Goal: Task Accomplishment & Management: Manage account settings

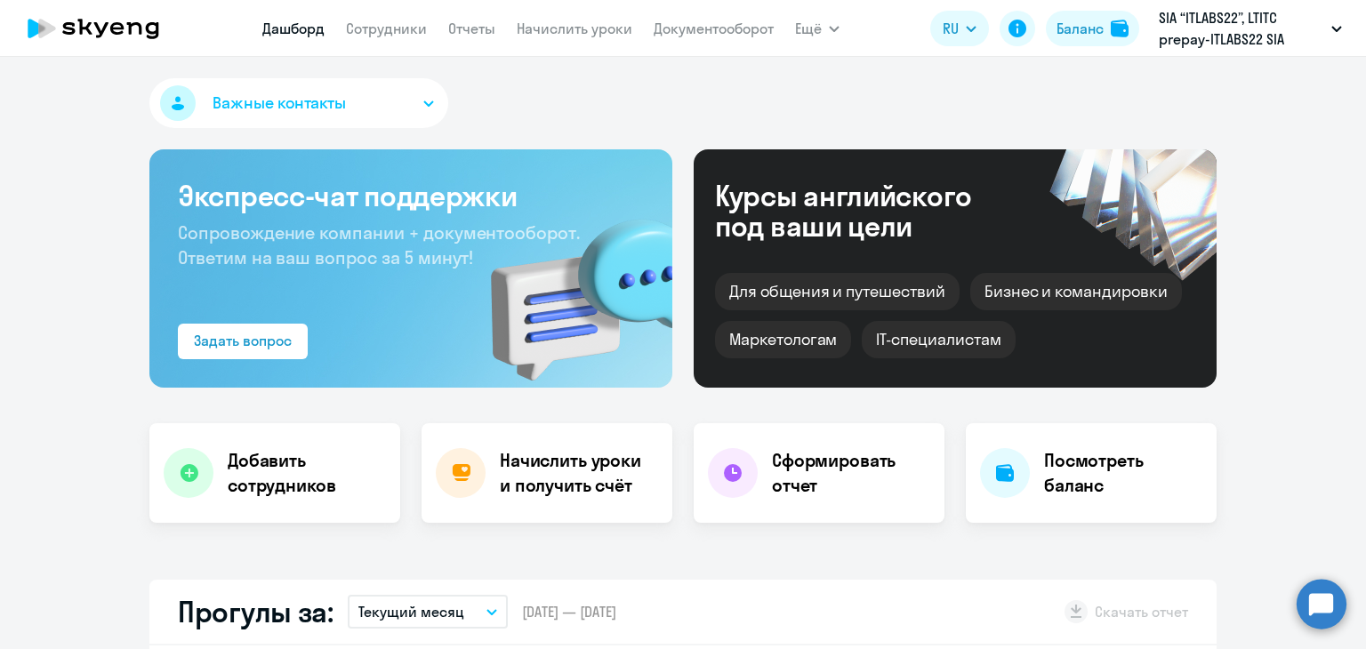
select select "30"
click at [550, 31] on link "Начислить уроки" at bounding box center [575, 29] width 116 height 18
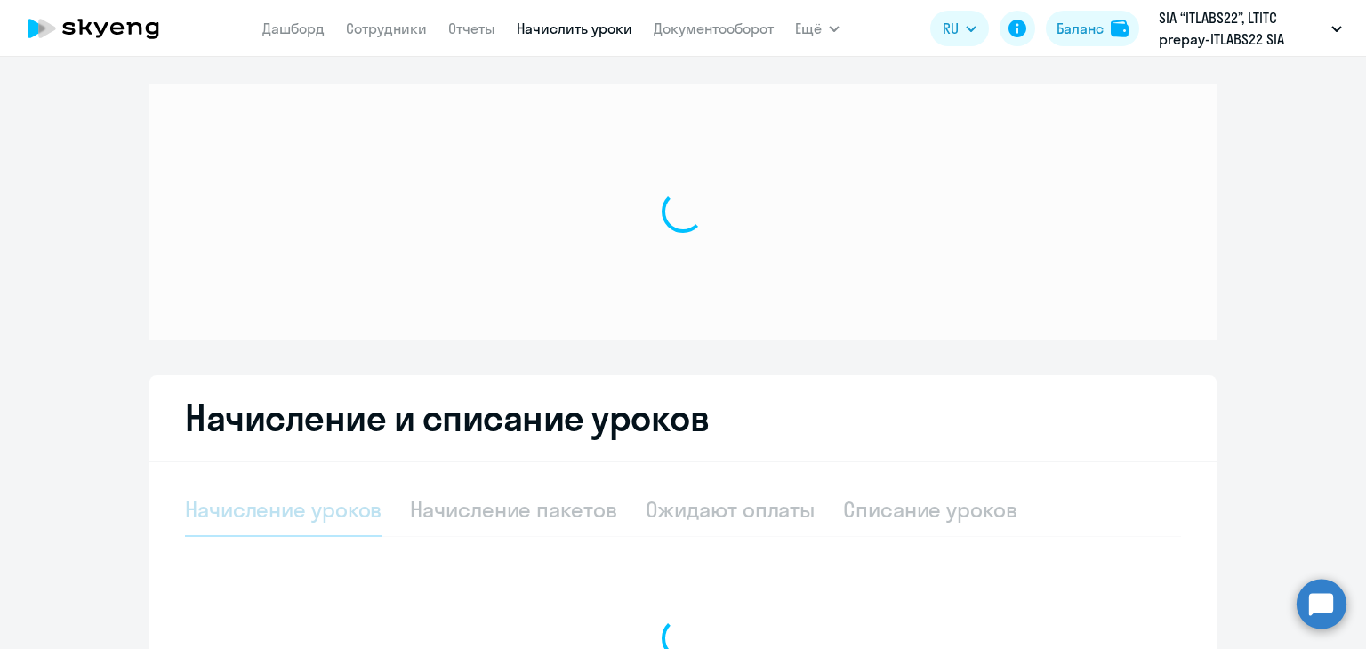
select select "10"
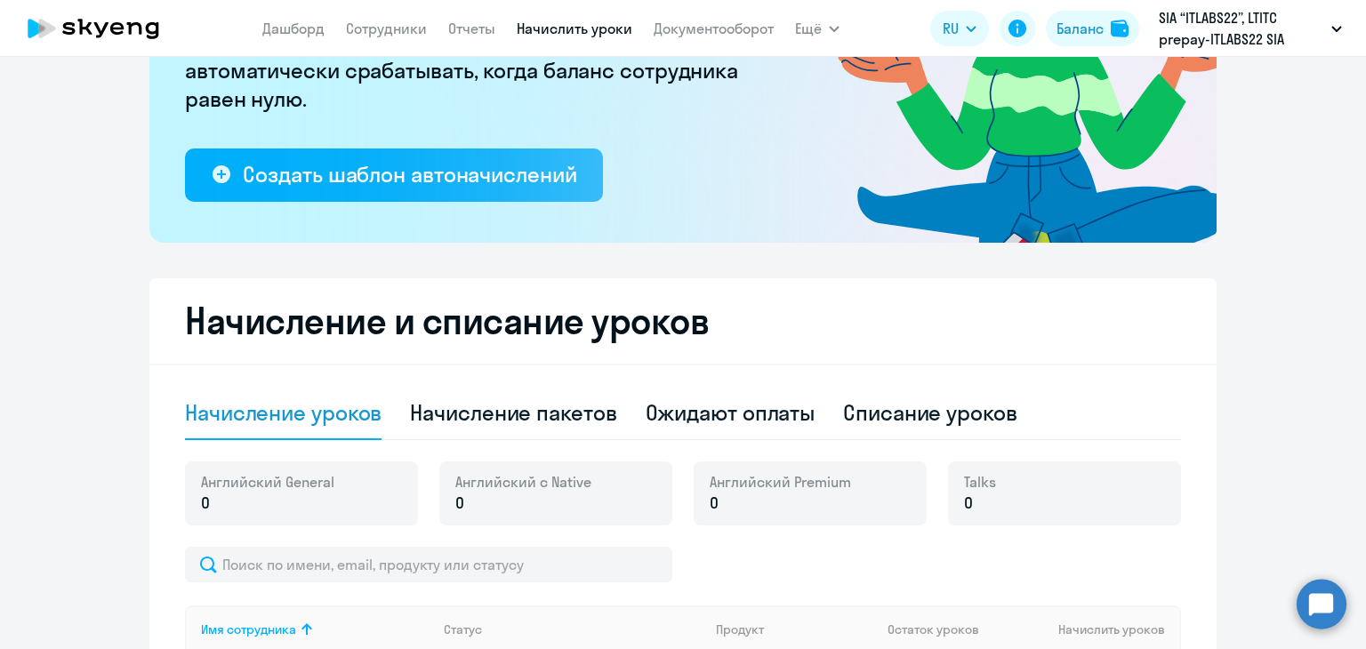
scroll to position [356, 0]
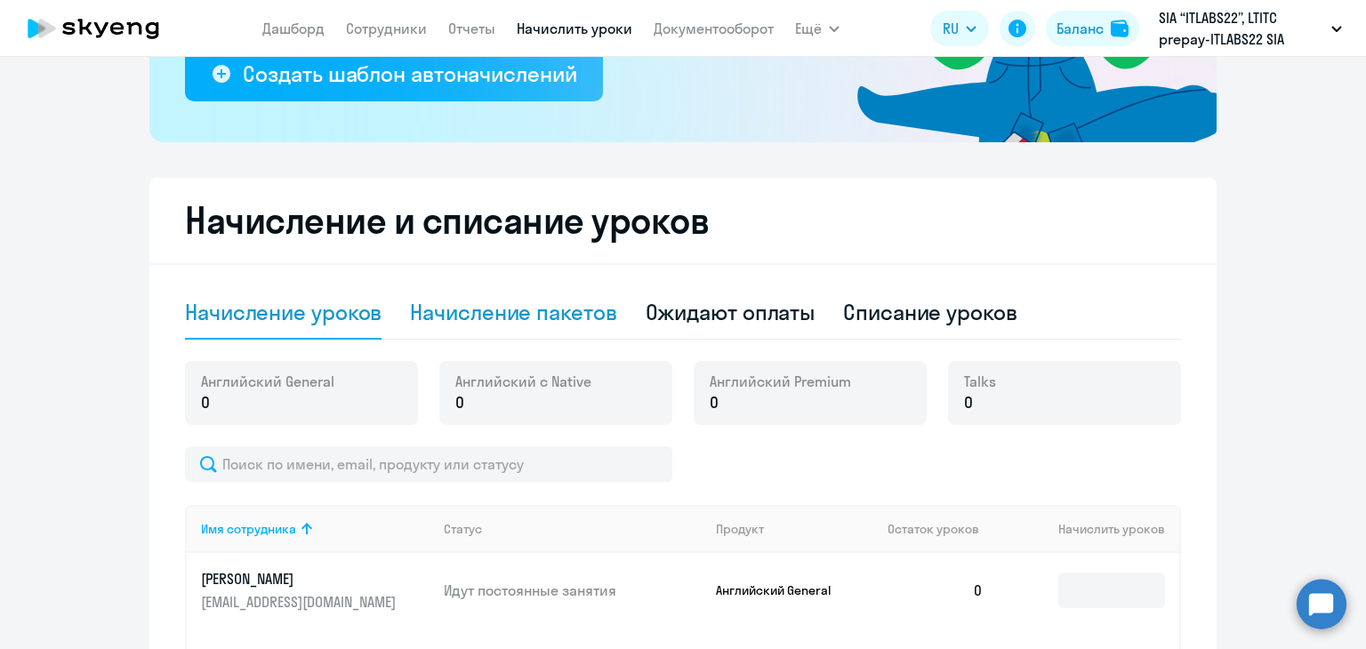
click at [519, 320] on div "Начисление пакетов" at bounding box center [513, 312] width 206 height 28
select select "10"
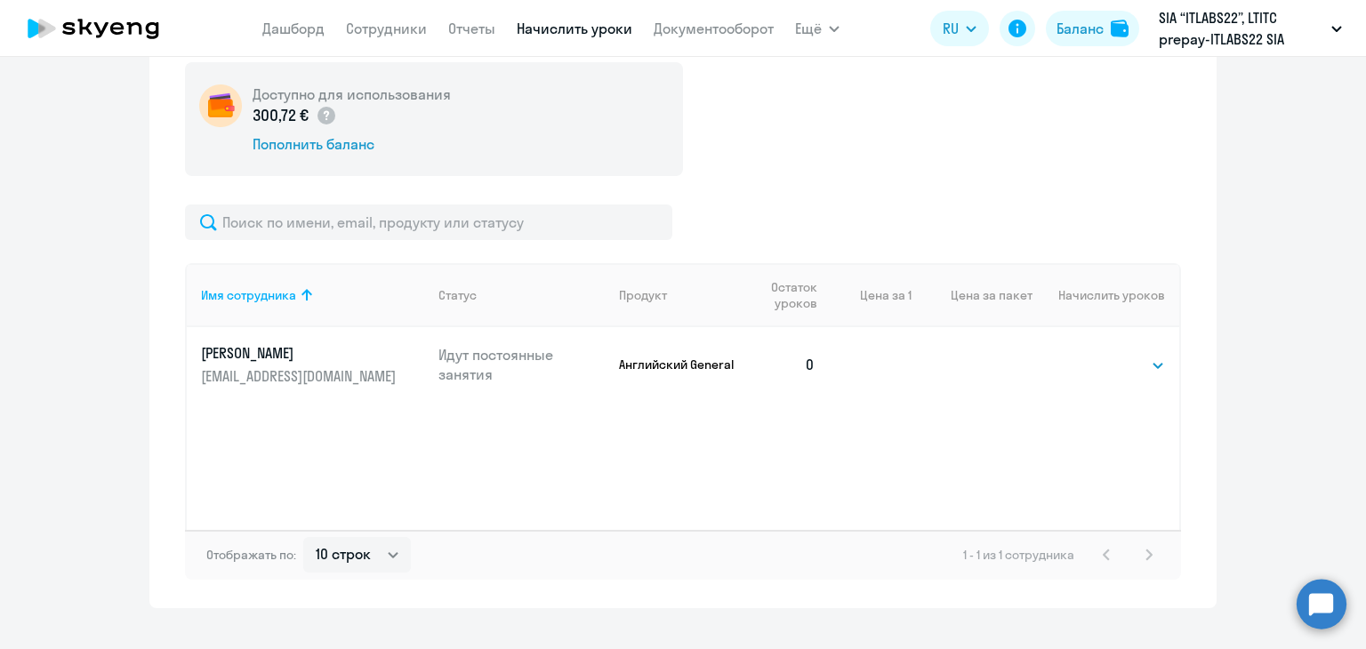
scroll to position [685, 0]
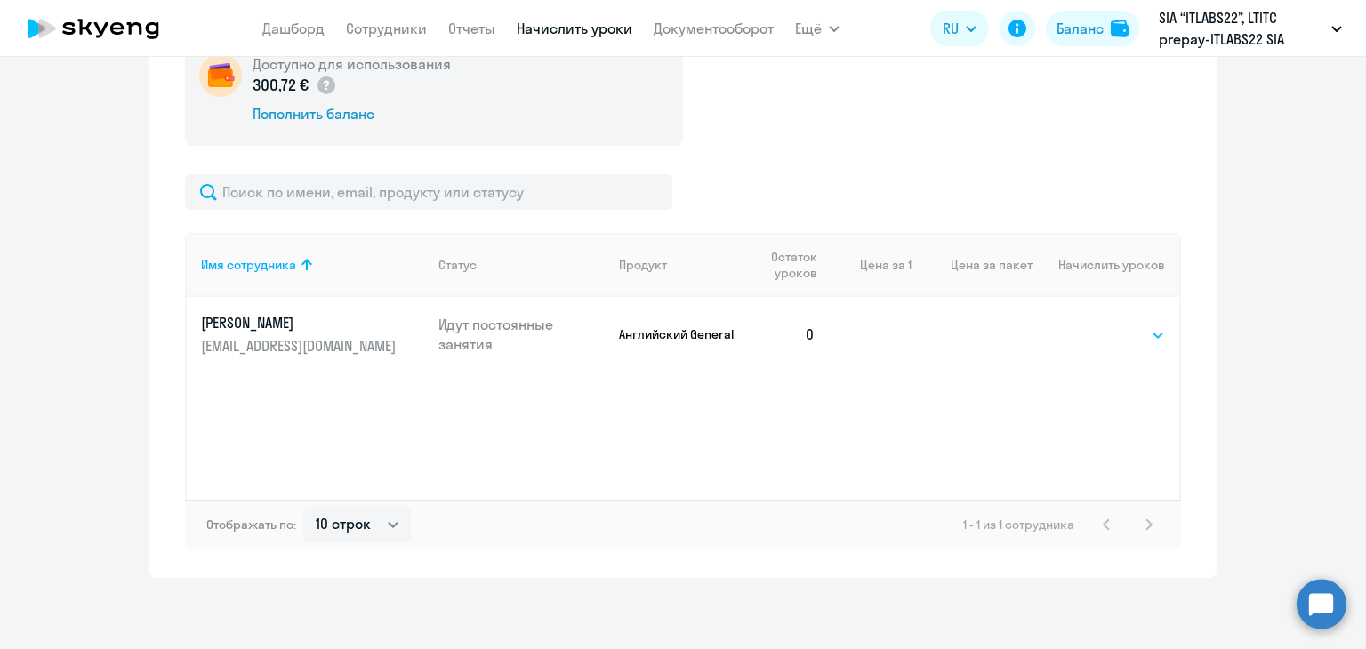
click at [1145, 332] on select "Выбрать 4 8 16 32 64 96 128" at bounding box center [1128, 334] width 73 height 21
click at [1138, 336] on select "Выбрать 4 8 16 32 64 96 128" at bounding box center [1128, 334] width 73 height 21
click at [1092, 324] on select "Выбрать 4 8 16 32 64 96 128" at bounding box center [1128, 334] width 73 height 21
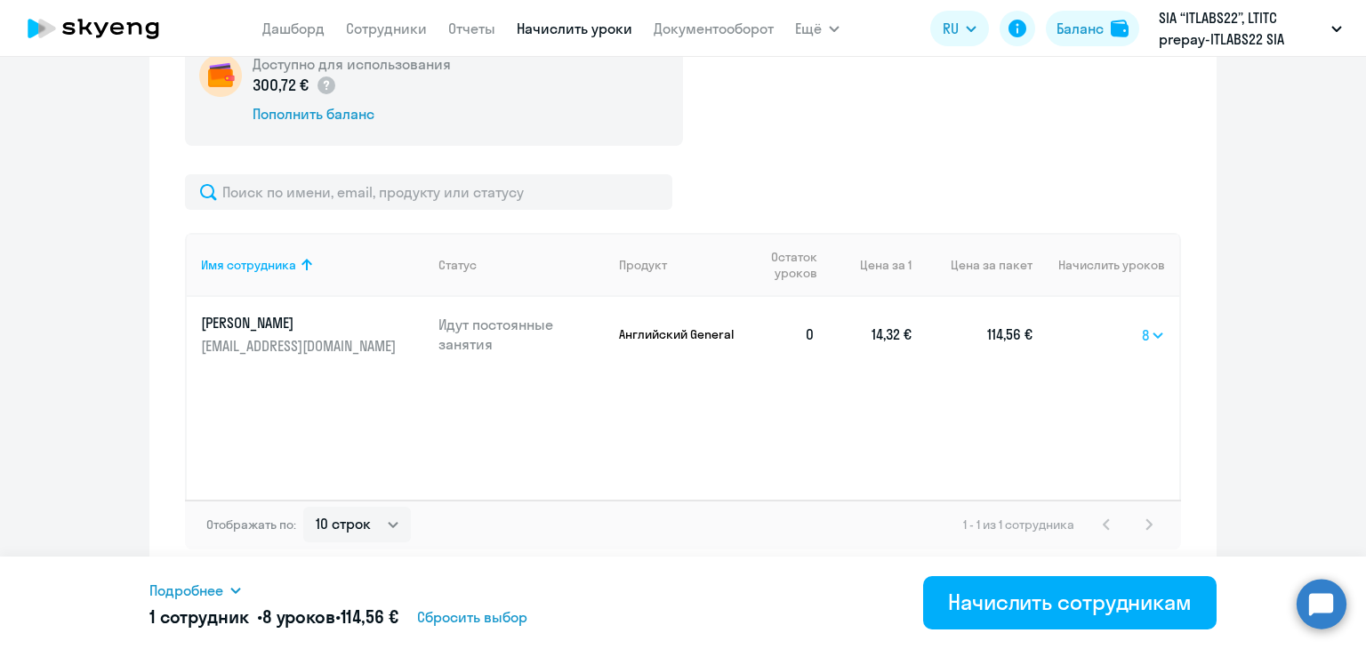
click at [1141, 332] on select "Выбрать 4 8 16 32 64 96 128" at bounding box center [1152, 334] width 23 height 21
click at [1141, 324] on select "Выбрать 4 8 16 32 64 96 128" at bounding box center [1152, 334] width 23 height 21
click at [1152, 329] on select "Выбрать 4 8 16 32 64 96 128" at bounding box center [1150, 334] width 28 height 21
click at [1136, 324] on select "Выбрать 4 8 16 32 64 96 128" at bounding box center [1150, 334] width 28 height 21
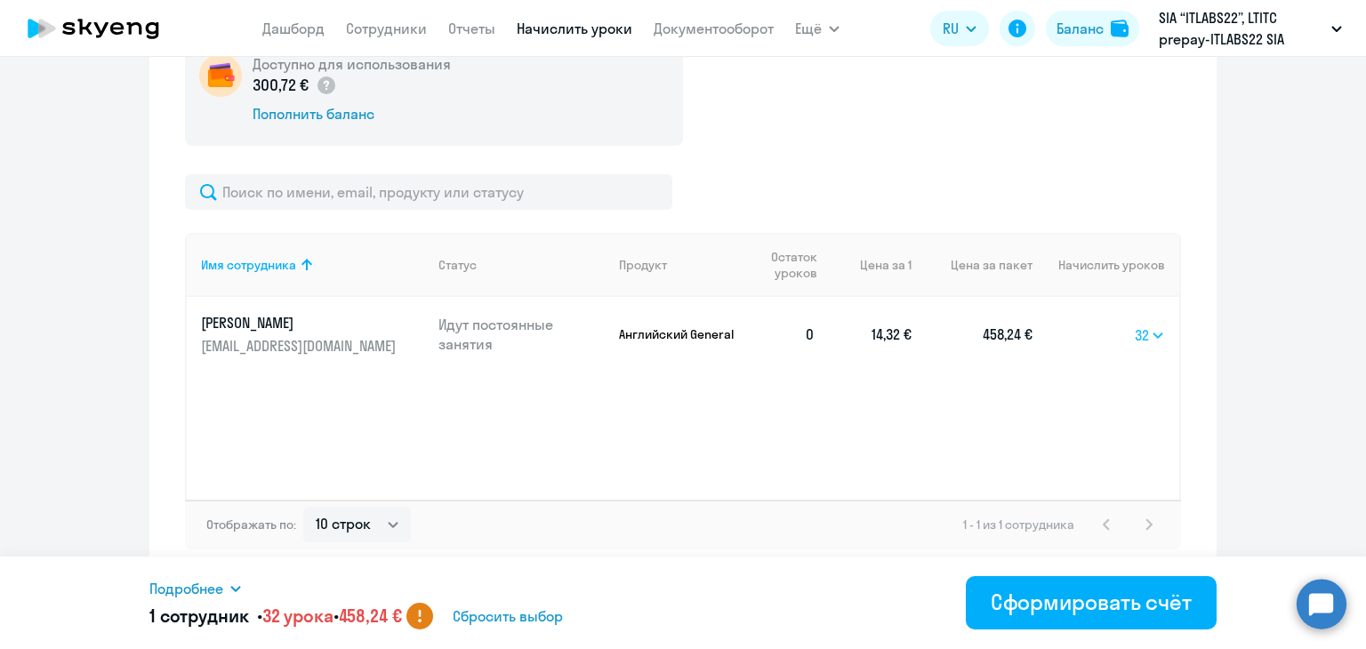
click at [1145, 335] on select "Выбрать 4 8 16 32 64 96 128" at bounding box center [1149, 334] width 30 height 21
select select "8"
click at [1134, 324] on select "Выбрать 4 8 16 32 64 96 128" at bounding box center [1149, 334] width 30 height 21
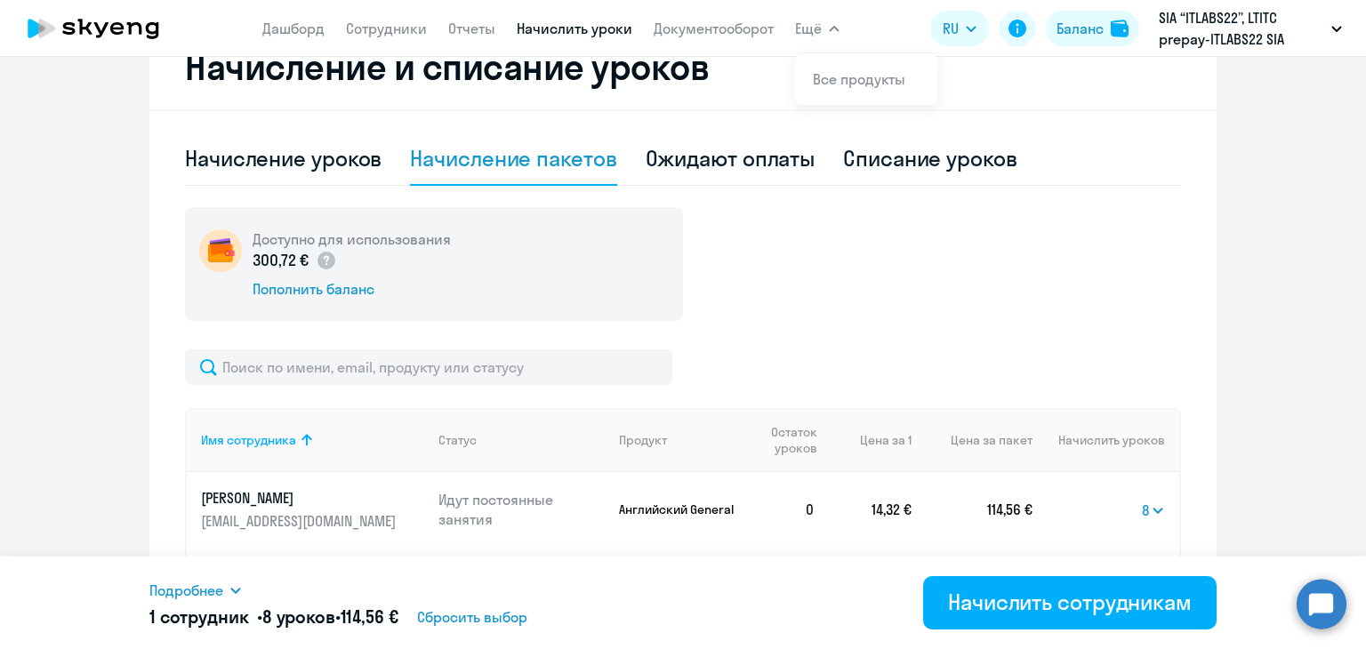
scroll to position [507, 0]
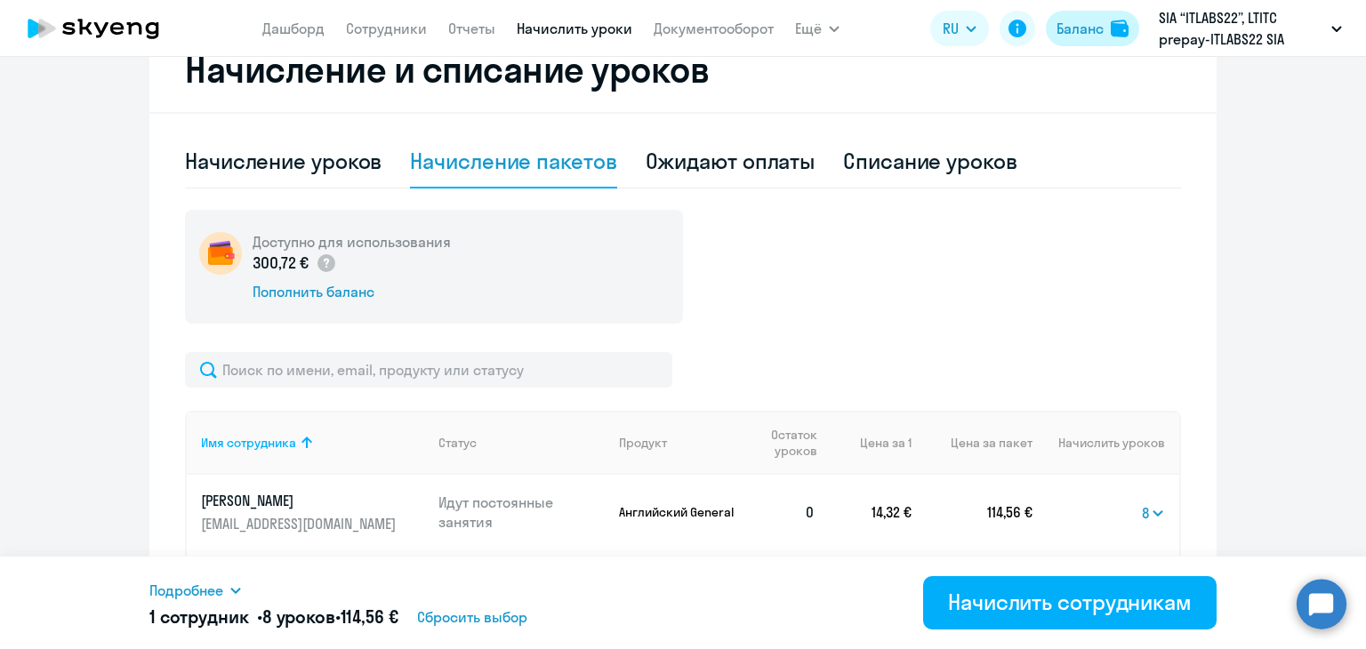
click at [1088, 33] on div "Баланс" at bounding box center [1079, 28] width 47 height 21
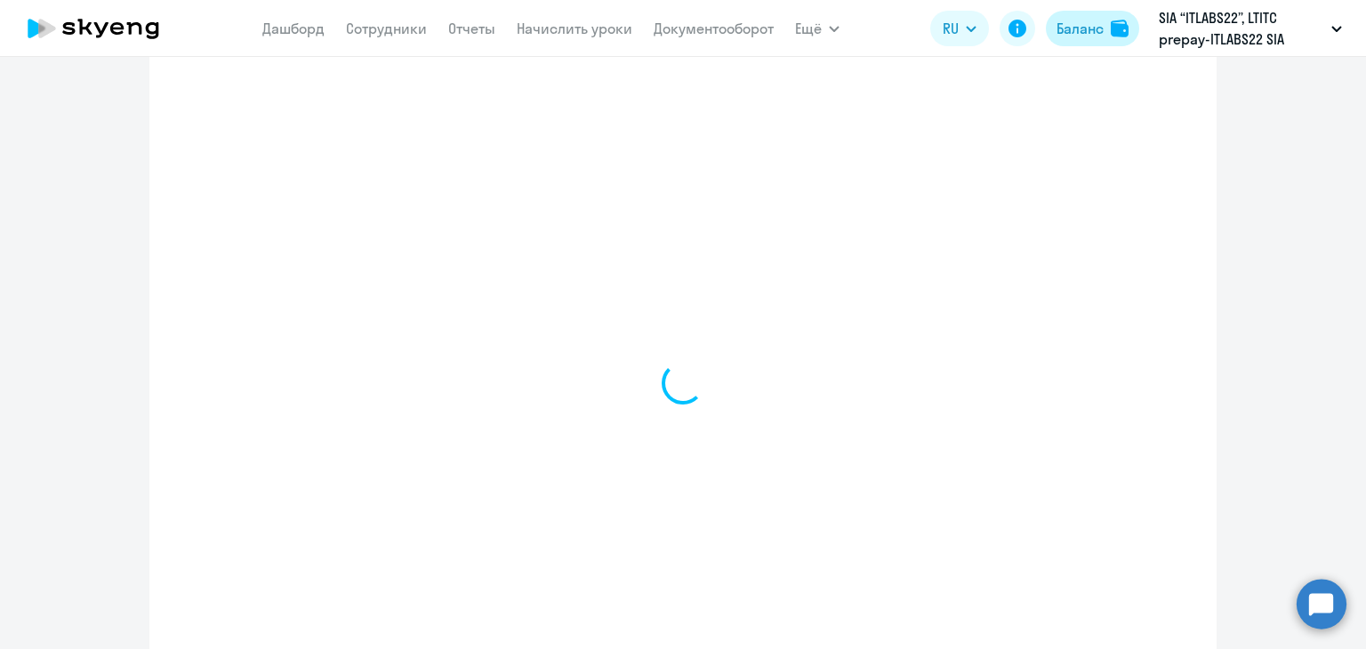
select select "english_adult_not_native_speaker"
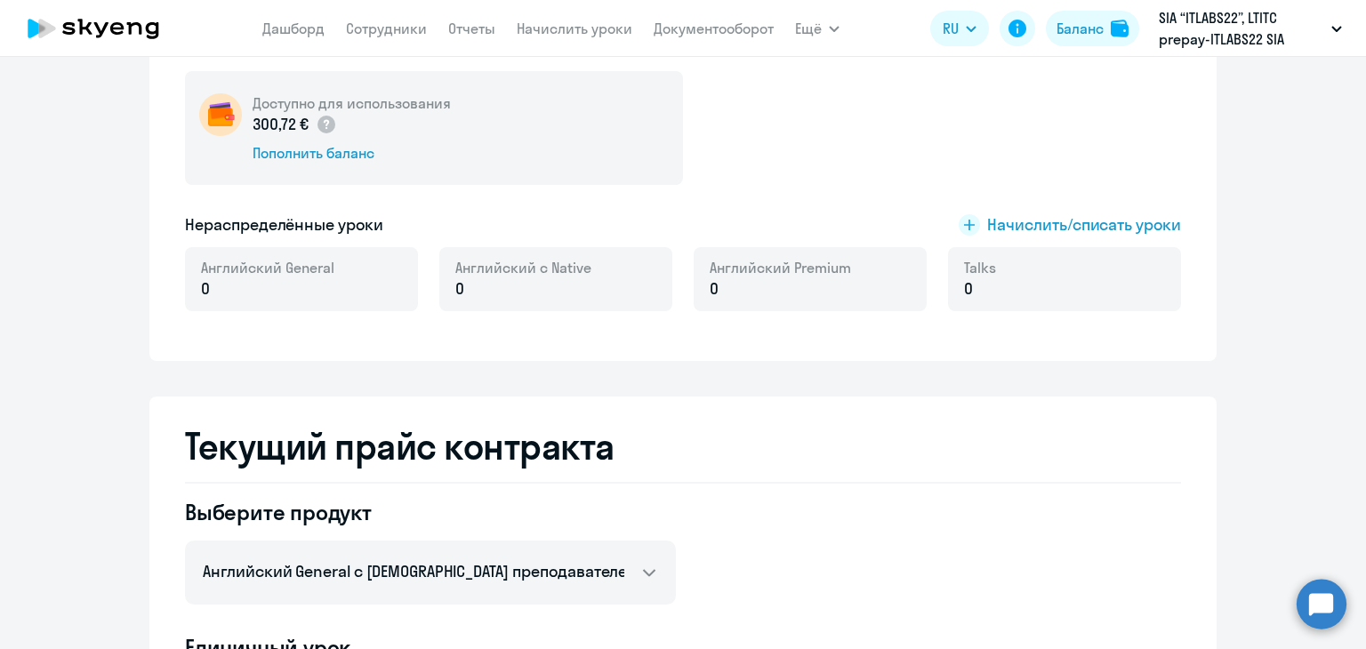
scroll to position [203, 0]
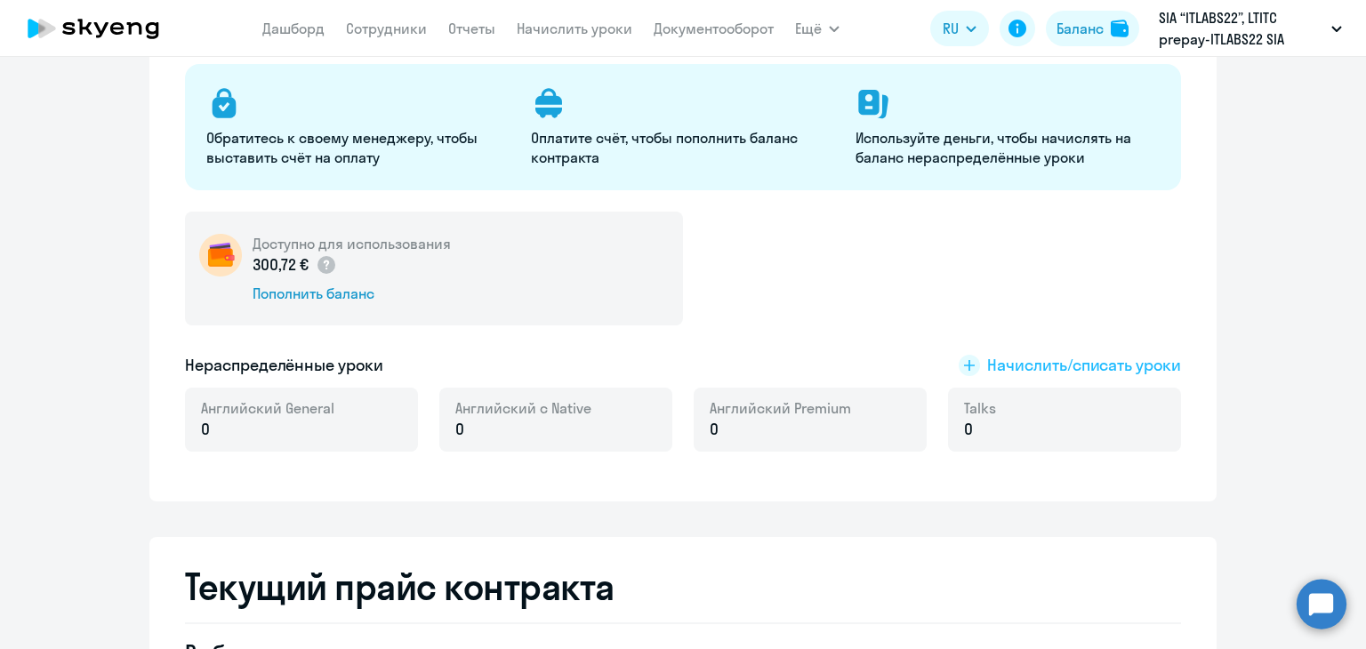
click at [1047, 360] on span "Начислить/списать уроки" at bounding box center [1084, 365] width 194 height 23
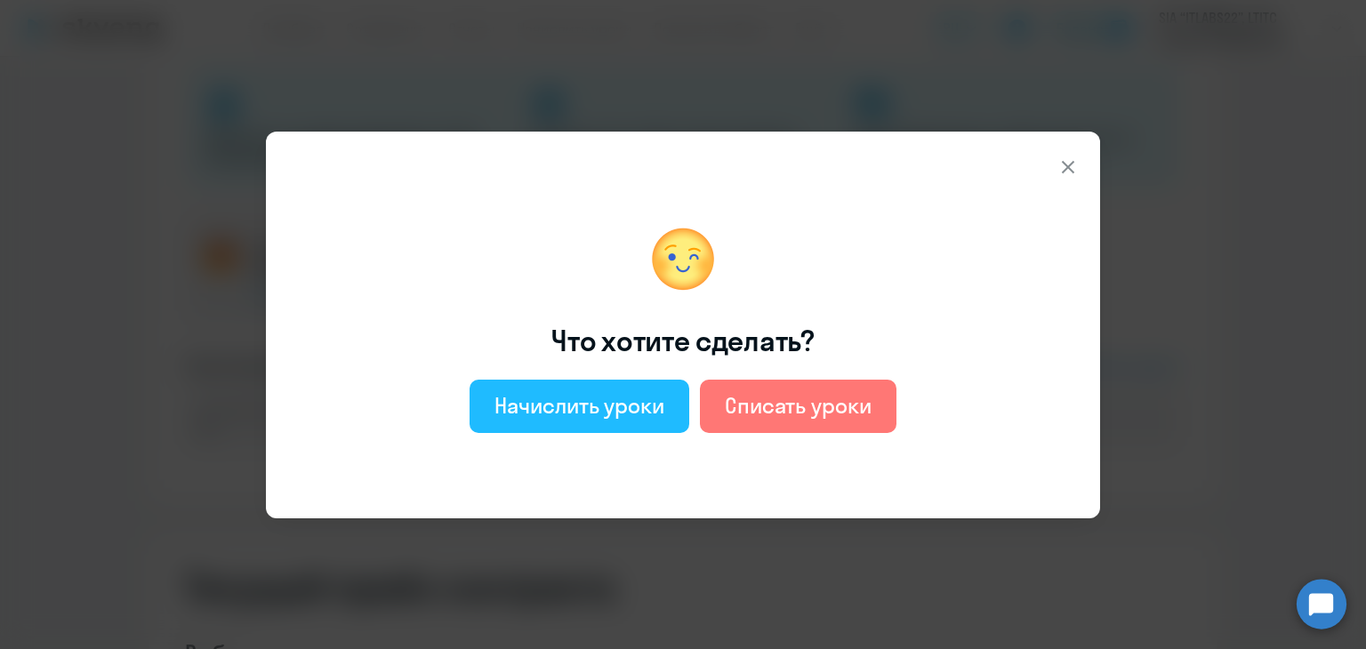
click at [541, 397] on div "Начислить уроки" at bounding box center [579, 405] width 170 height 28
select select "english_adult_not_native_speaker"
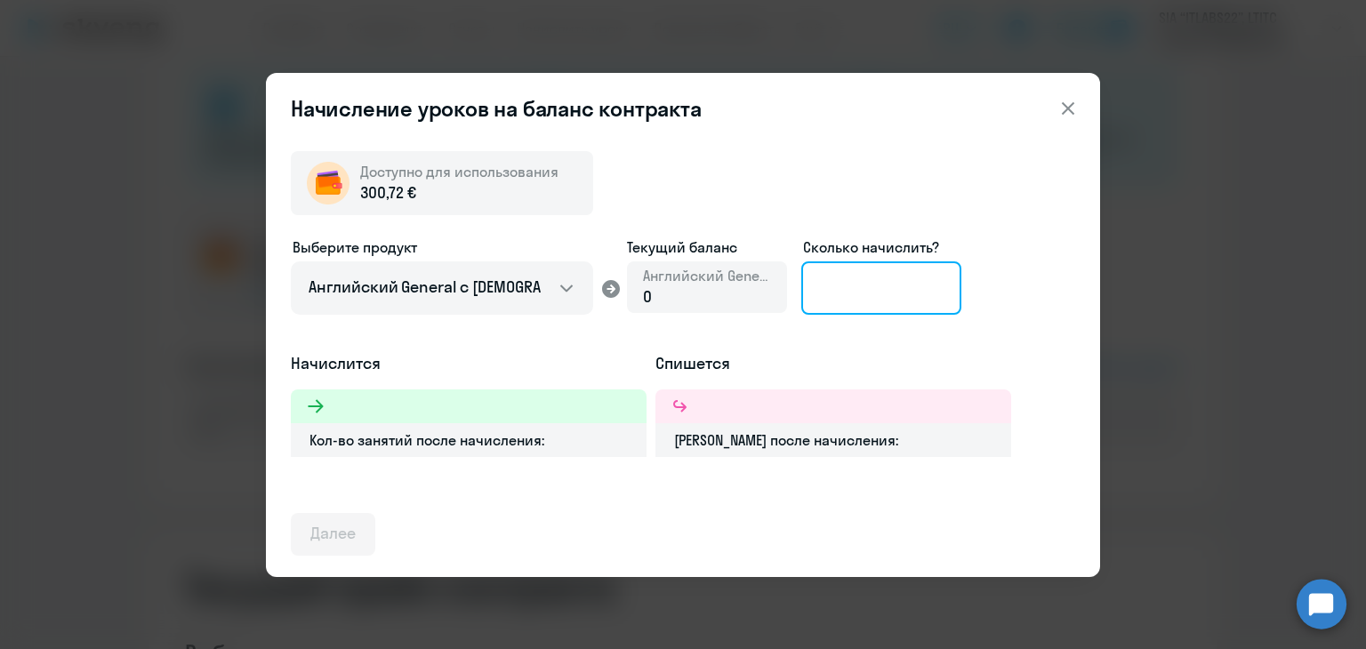
click at [885, 300] on input at bounding box center [881, 287] width 160 height 53
type input "21"
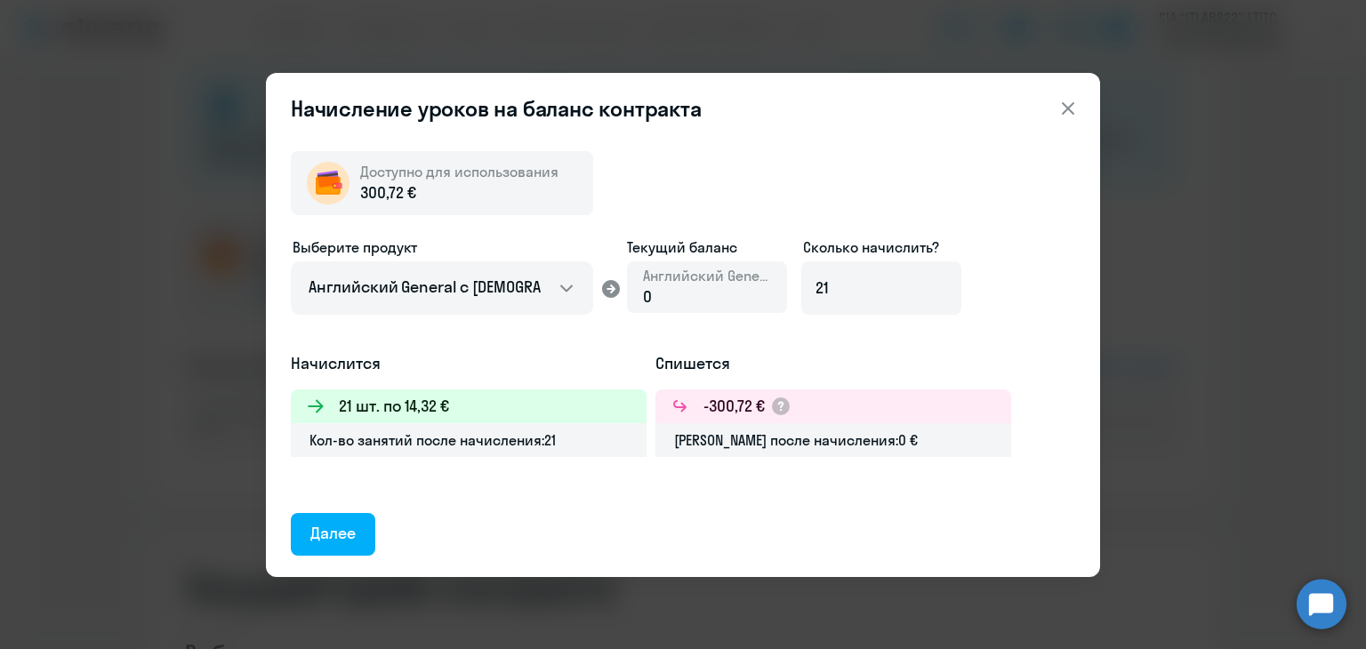
click at [323, 530] on div "Далее" at bounding box center [332, 533] width 45 height 23
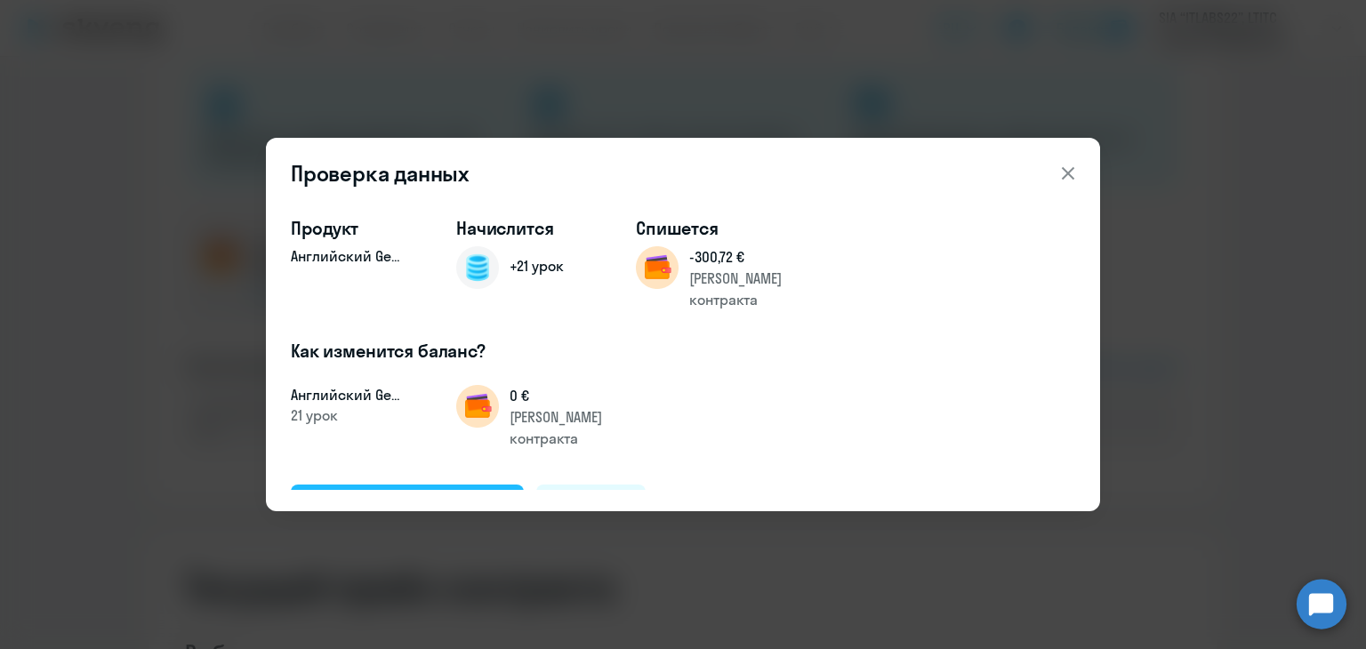
click at [362, 493] on div "Подтвердить и начислить" at bounding box center [407, 504] width 194 height 23
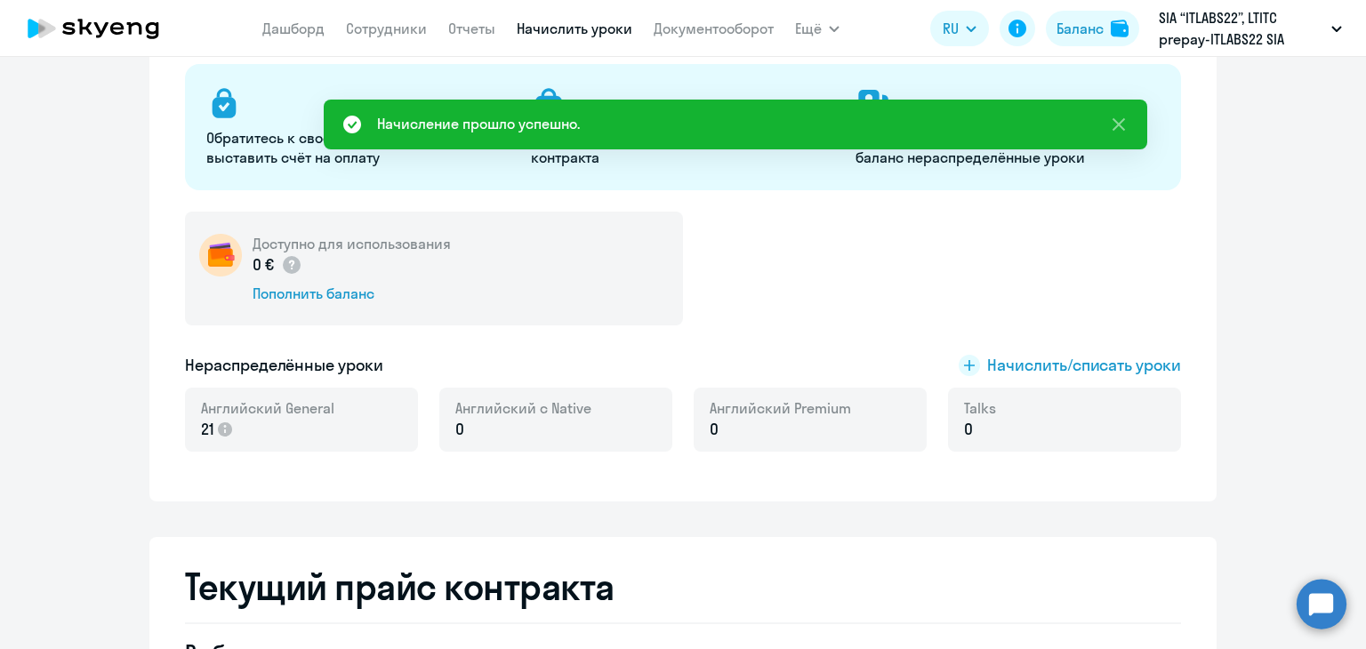
click at [579, 33] on link "Начислить уроки" at bounding box center [575, 29] width 116 height 18
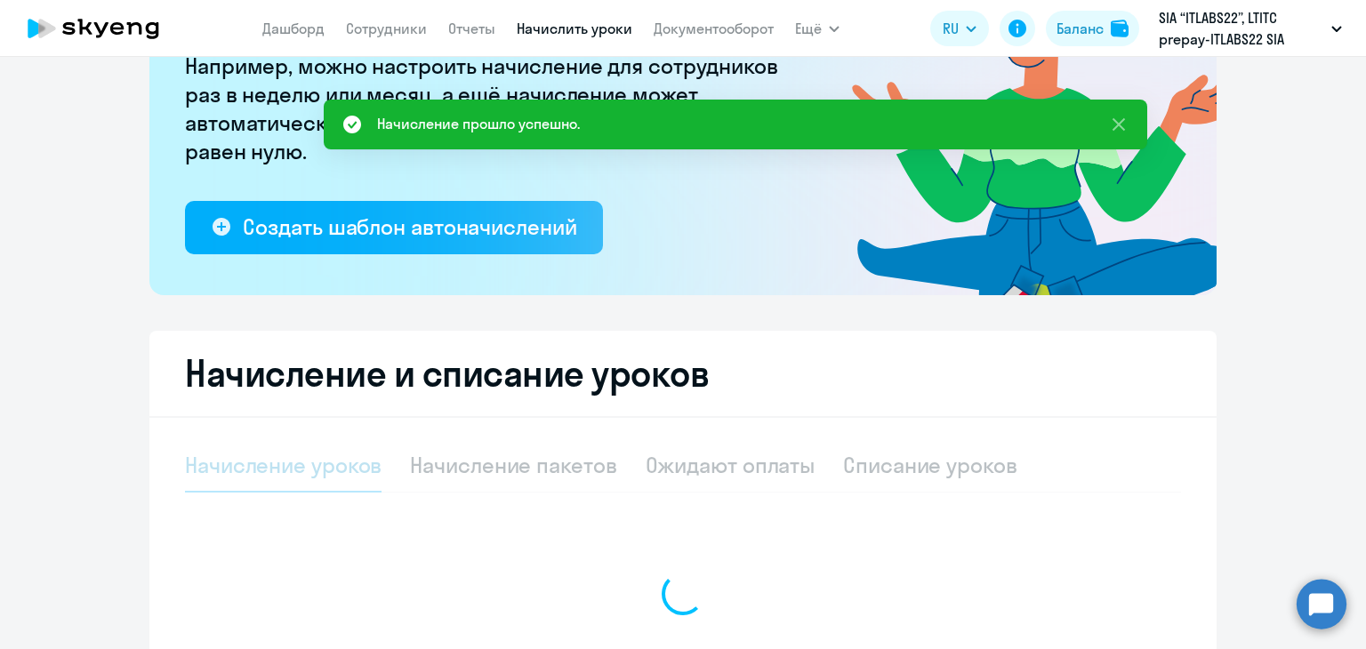
select select "10"
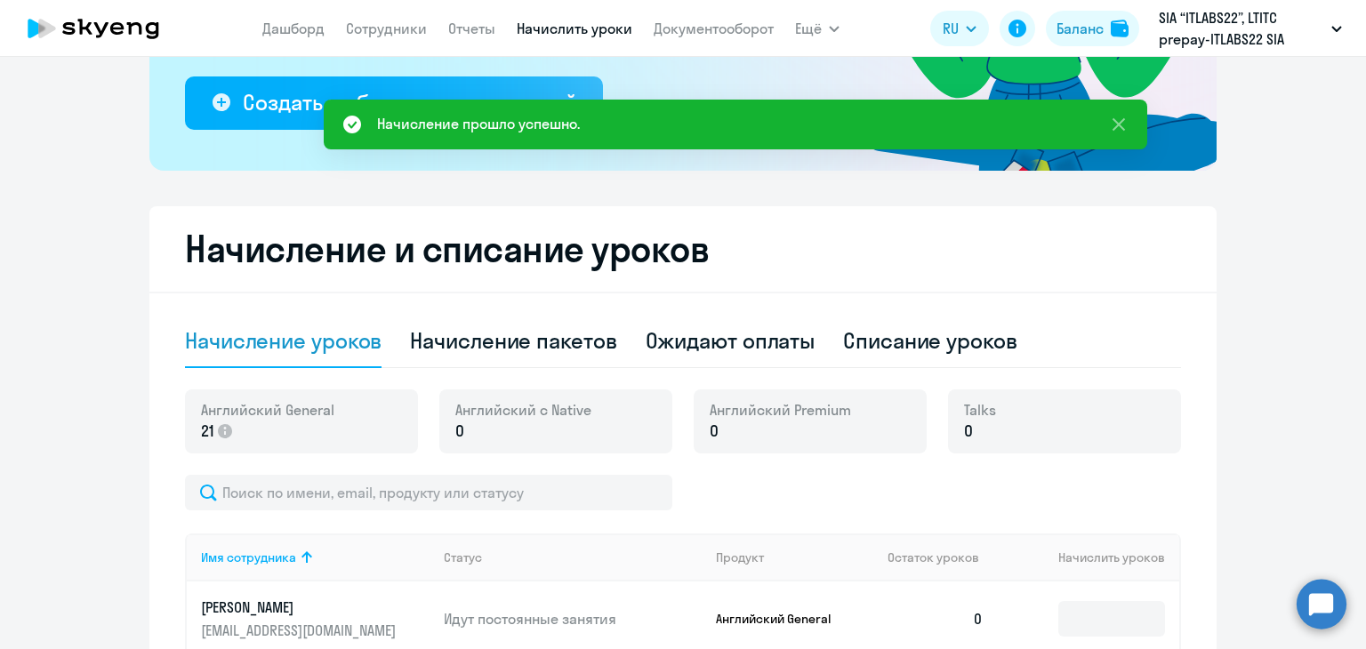
scroll to position [628, 0]
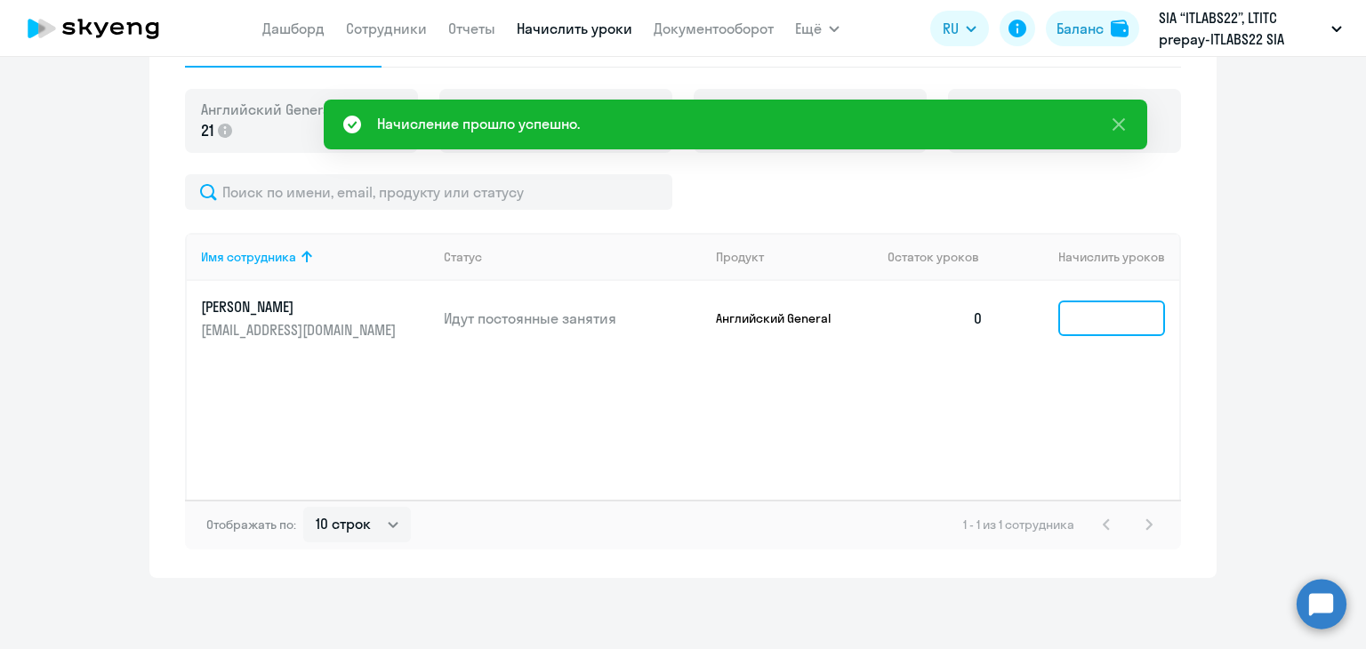
click at [1077, 307] on input at bounding box center [1111, 318] width 107 height 36
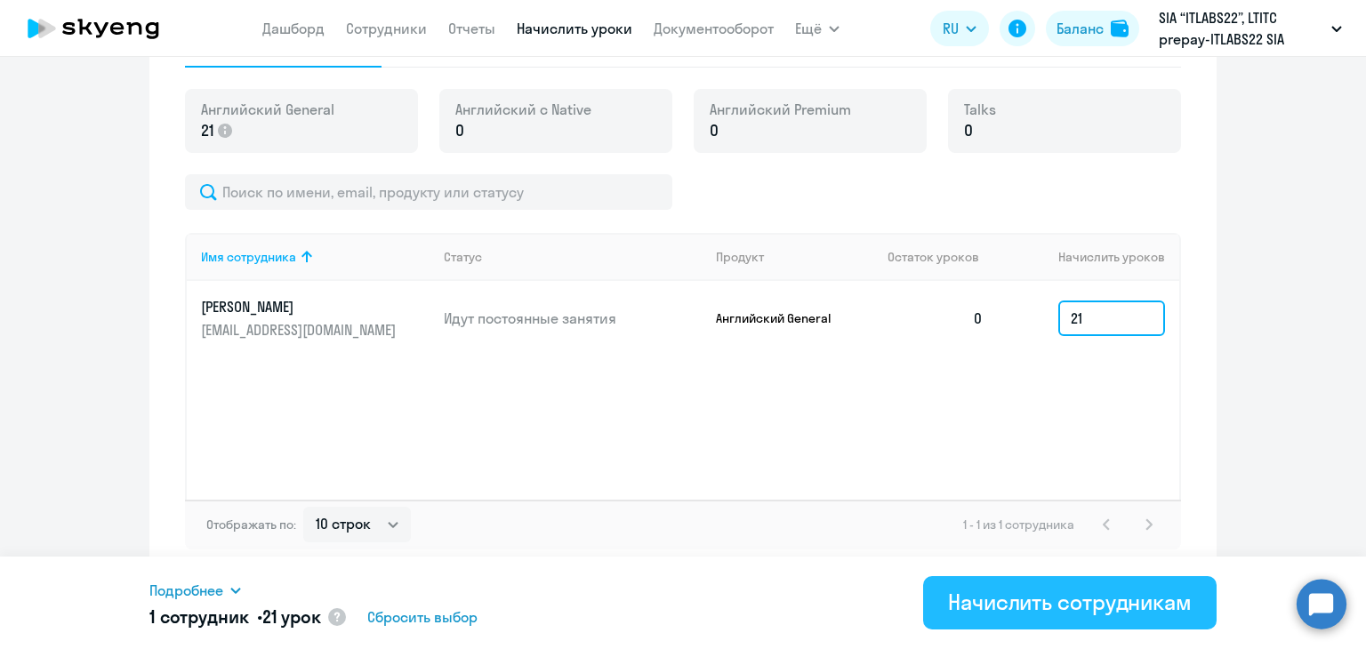
type input "21"
click at [997, 589] on div "Начислить сотрудникам" at bounding box center [1070, 602] width 244 height 28
